Goal: Book appointment/travel/reservation

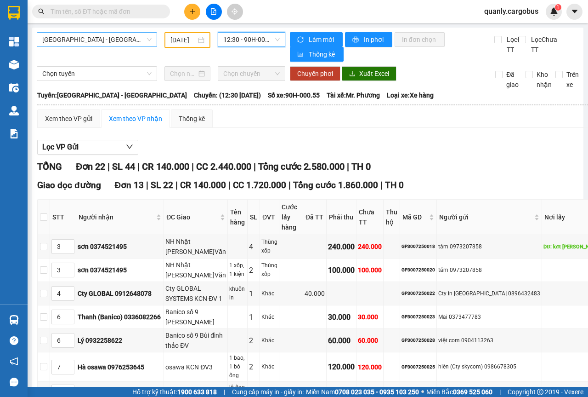
click at [149, 39] on span "[GEOGRAPHIC_DATA] - [GEOGRAPHIC_DATA]" at bounding box center [96, 40] width 109 height 14
drag, startPoint x: 199, startPoint y: 38, endPoint x: 198, endPoint y: 60, distance: 22.1
click at [199, 39] on div "[DATE]" at bounding box center [187, 40] width 34 height 10
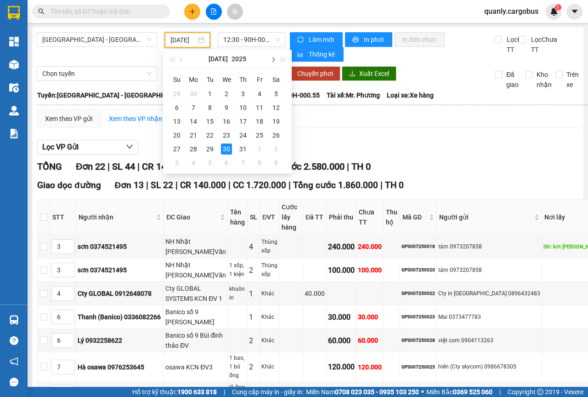
click at [274, 59] on span "button" at bounding box center [272, 59] width 5 height 5
click at [194, 120] on div "11" at bounding box center [193, 121] width 11 height 11
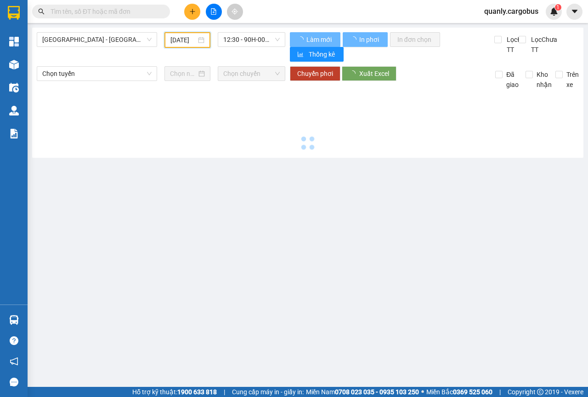
type input "[DATE]"
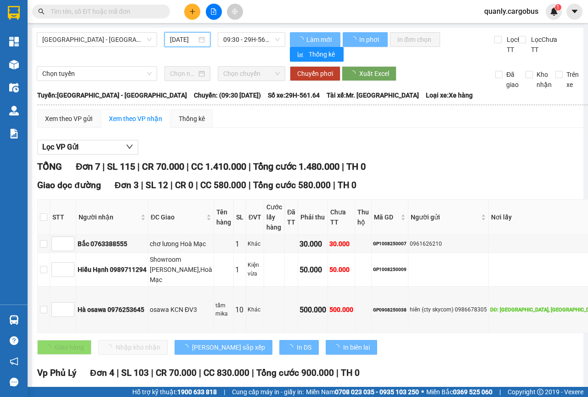
scroll to position [0, 6]
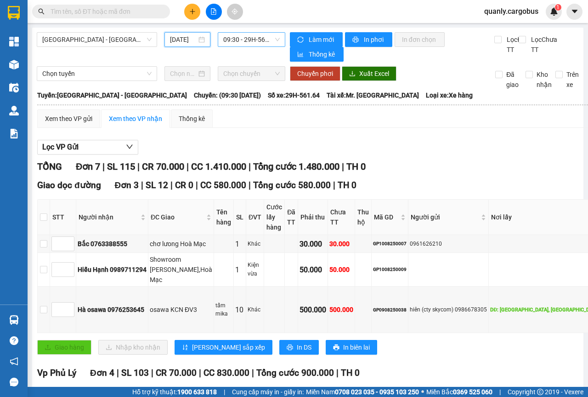
click at [271, 41] on span "09:30 - 29H-561.64" at bounding box center [251, 40] width 56 height 14
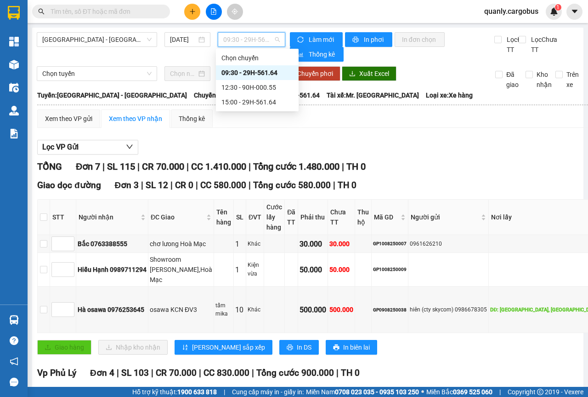
scroll to position [0, 0]
click at [249, 87] on div "12:30 - 90H-000.55" at bounding box center [257, 87] width 72 height 10
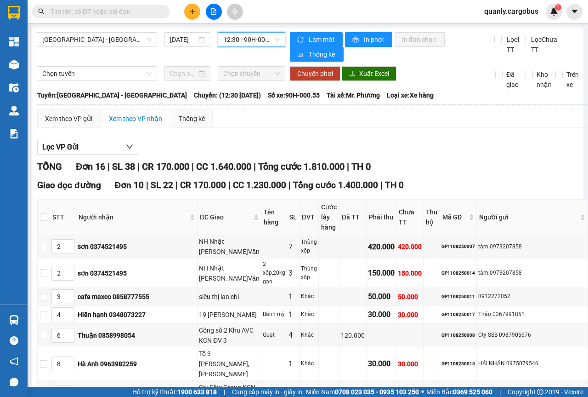
drag, startPoint x: 273, startPoint y: 42, endPoint x: 270, endPoint y: 54, distance: 12.9
click at [274, 42] on span "12:30 - 90H-000.55" at bounding box center [251, 40] width 56 height 14
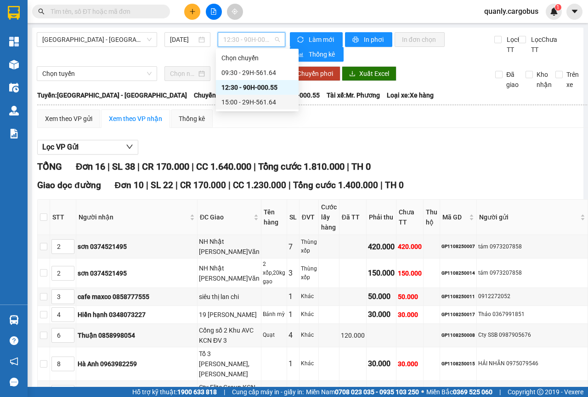
click at [238, 105] on div "15:00 - 29H-561.64" at bounding box center [257, 102] width 72 height 10
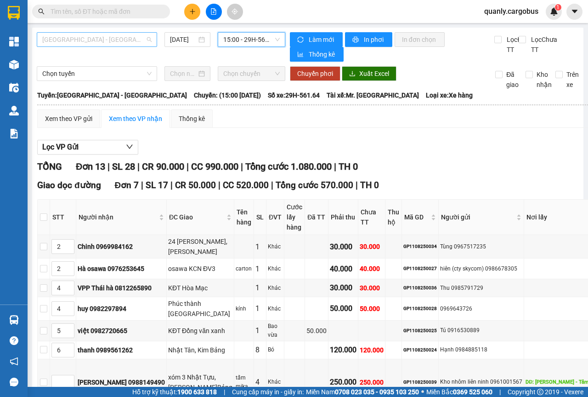
drag, startPoint x: 143, startPoint y: 41, endPoint x: 120, endPoint y: 47, distance: 23.9
click at [142, 41] on span "[GEOGRAPHIC_DATA] - [GEOGRAPHIC_DATA]" at bounding box center [96, 40] width 109 height 14
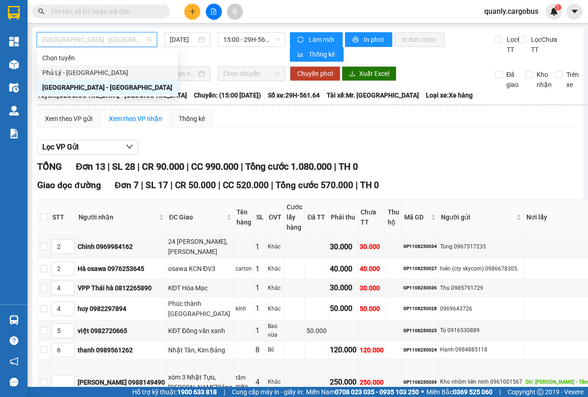
click at [84, 72] on div "Phủ Lý - [GEOGRAPHIC_DATA]" at bounding box center [107, 73] width 130 height 10
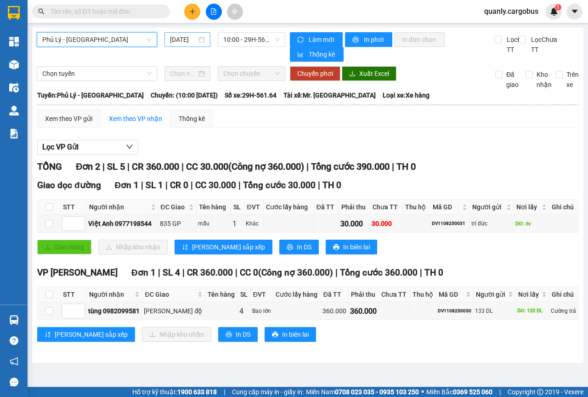
click at [204, 39] on div "[DATE]" at bounding box center [187, 39] width 35 height 10
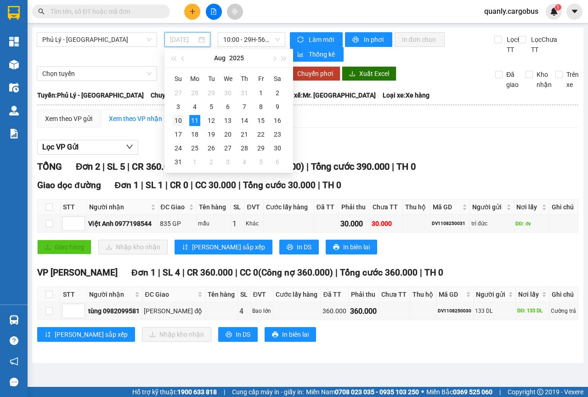
click at [176, 120] on div "10" at bounding box center [178, 120] width 11 height 11
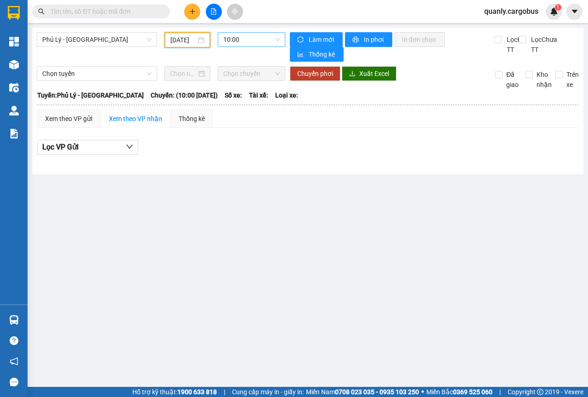
click at [278, 37] on span "10:00" at bounding box center [251, 40] width 56 height 14
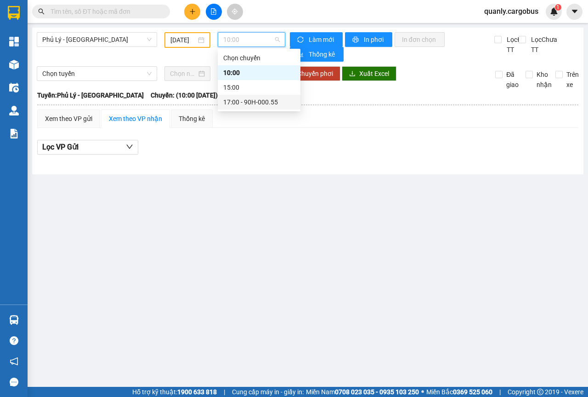
click at [248, 105] on div "17:00 - 90H-000.55" at bounding box center [259, 102] width 72 height 10
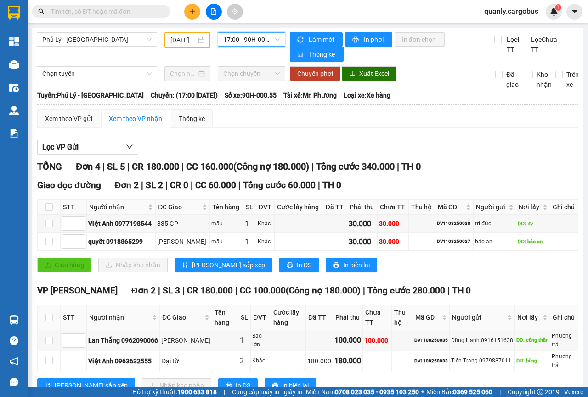
click at [203, 40] on div "[DATE]" at bounding box center [187, 40] width 46 height 16
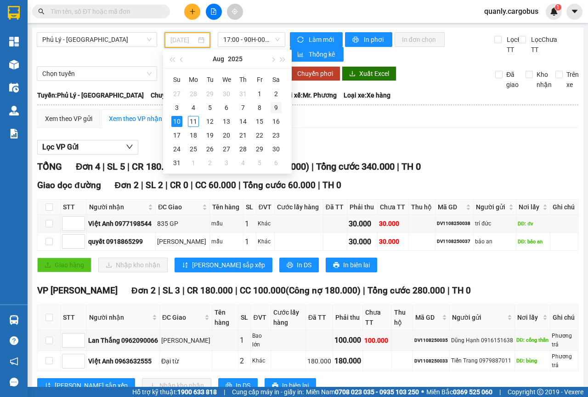
click at [278, 109] on div "9" at bounding box center [276, 107] width 11 height 11
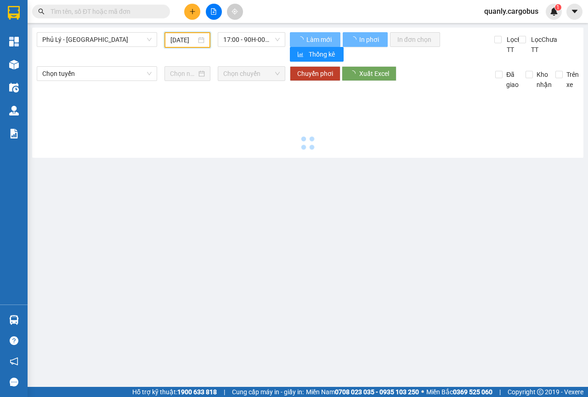
scroll to position [0, 7]
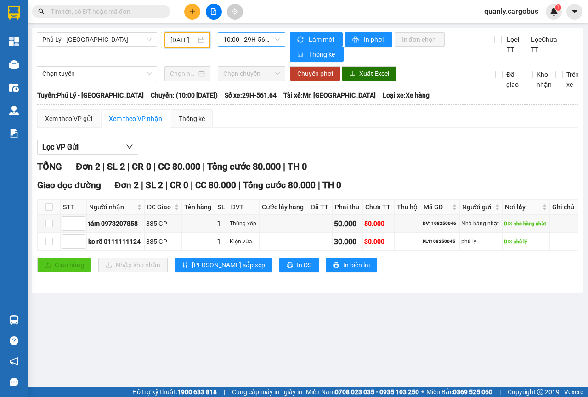
click at [281, 42] on div "10:00 - 29H-561.64" at bounding box center [251, 39] width 67 height 15
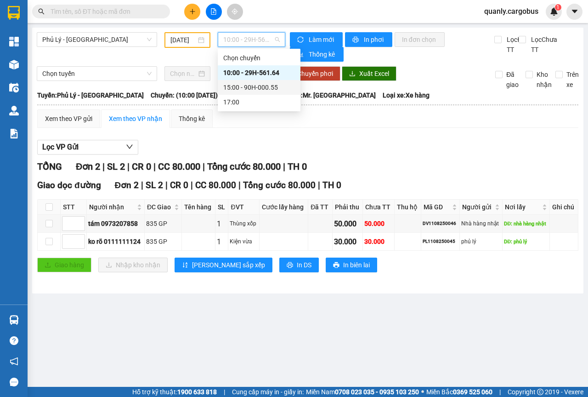
click at [272, 85] on div "15:00 - 90H-000.55" at bounding box center [259, 87] width 72 height 10
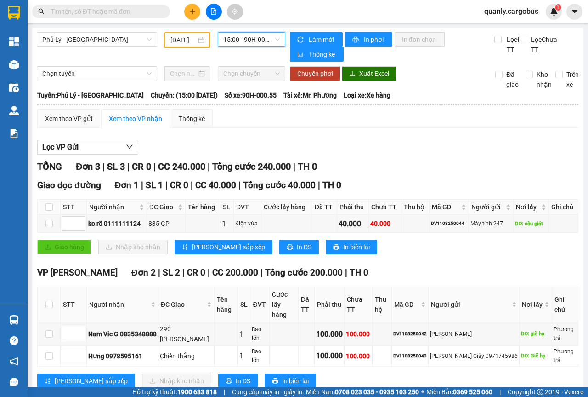
click at [199, 40] on div "[DATE]" at bounding box center [187, 40] width 34 height 10
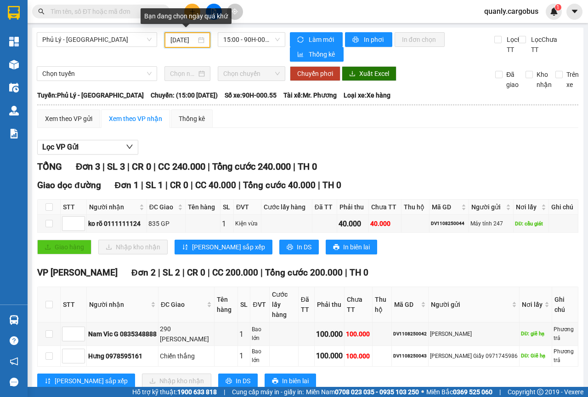
scroll to position [0, 7]
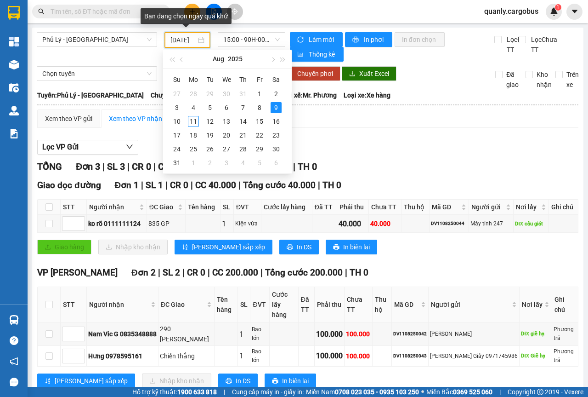
type input "[DATE]"
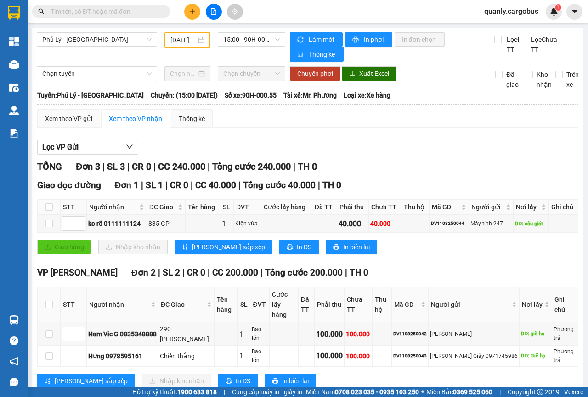
scroll to position [0, 0]
drag, startPoint x: 289, startPoint y: 366, endPoint x: 294, endPoint y: 371, distance: 6.5
click at [289, 373] on div "[PERSON_NAME] sắp xếp Nhập kho nhận In DS In biên lai" at bounding box center [307, 380] width 541 height 15
